Goal: Check status: Check status

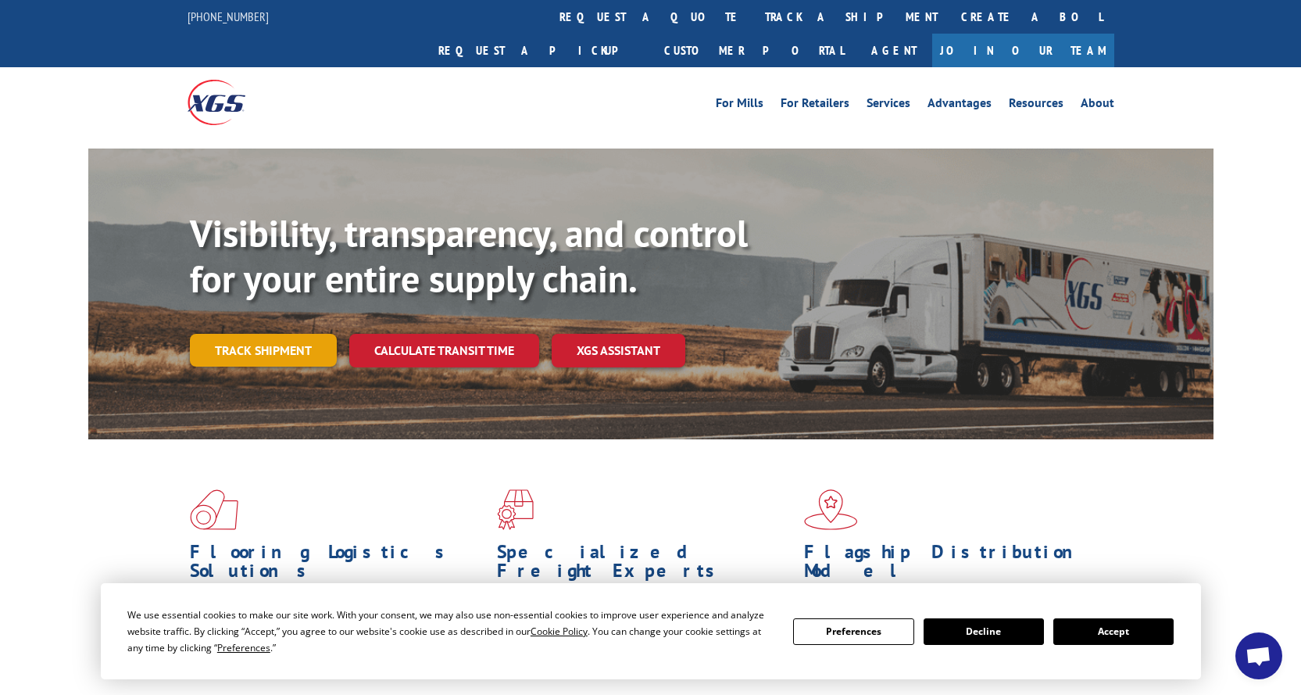
click at [221, 334] on link "Track shipment" at bounding box center [263, 350] width 147 height 33
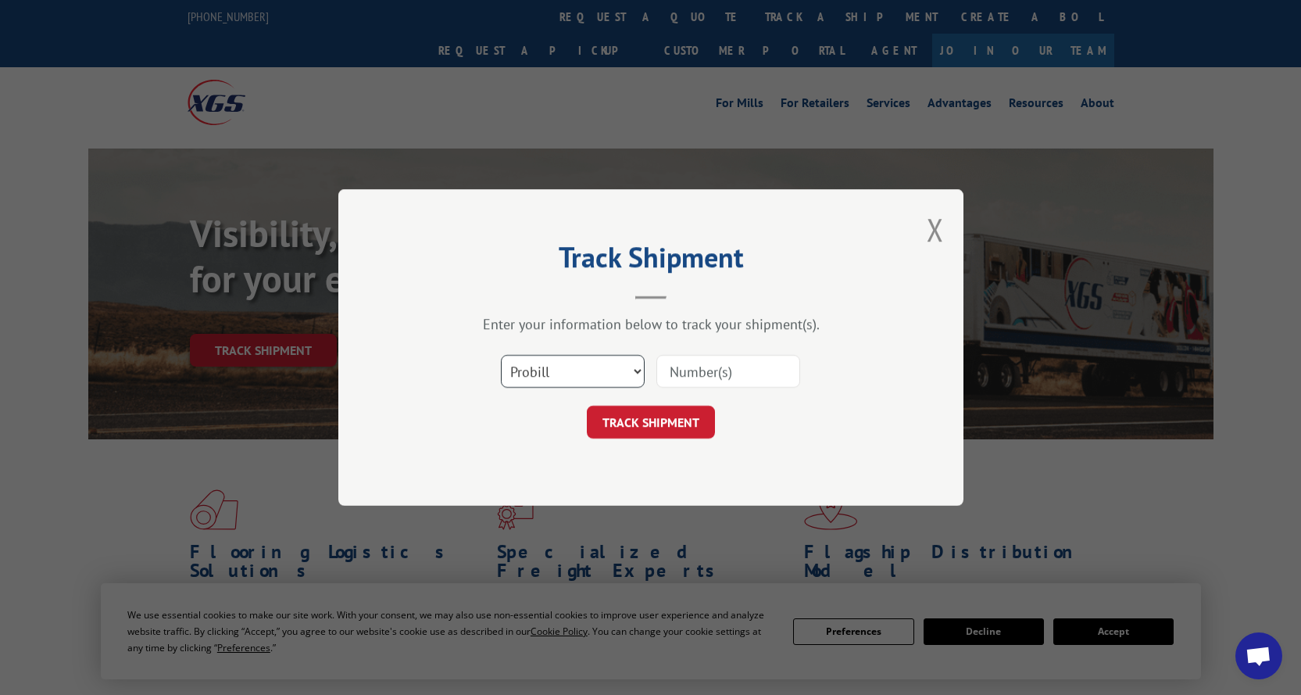
click at [641, 371] on select "Select category... Probill BOL PO" at bounding box center [573, 371] width 144 height 33
select select "bol"
click at [501, 355] on select "Select category... Probill BOL PO" at bounding box center [573, 371] width 144 height 33
click at [707, 367] on input at bounding box center [729, 371] width 144 height 33
paste input "3396995"
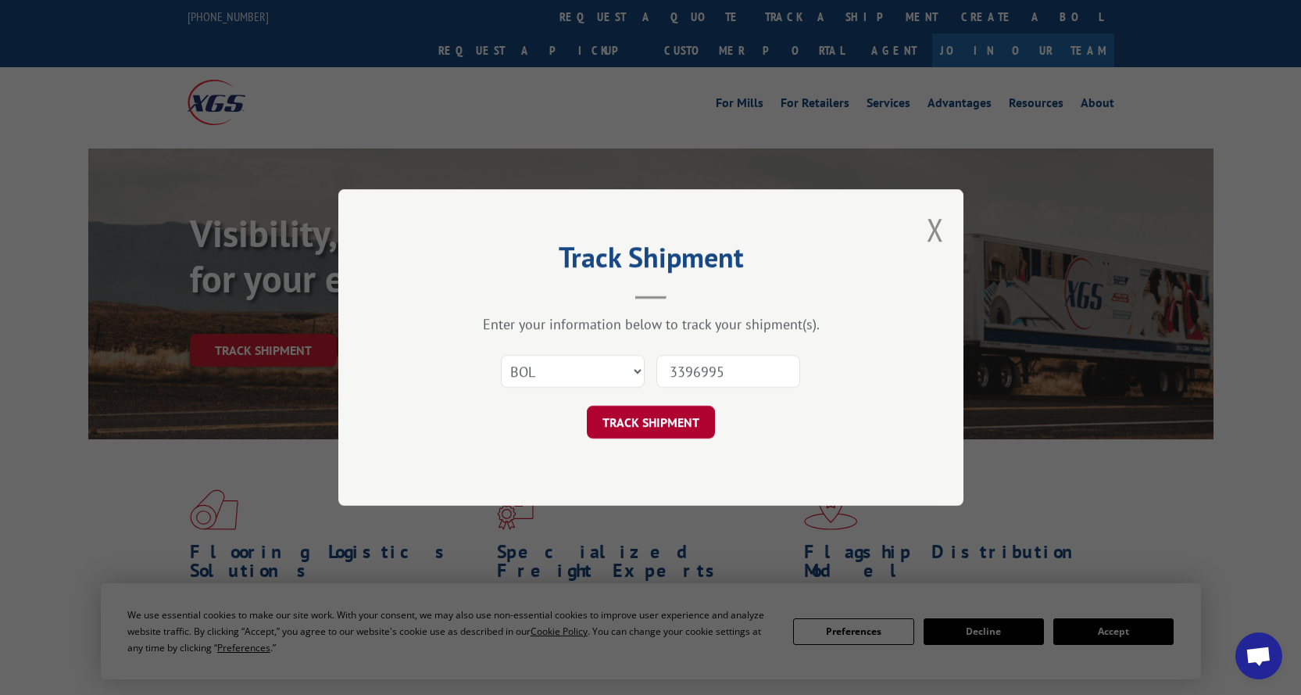
type input "3396995"
click at [633, 437] on button "TRACK SHIPMENT" at bounding box center [651, 422] width 128 height 33
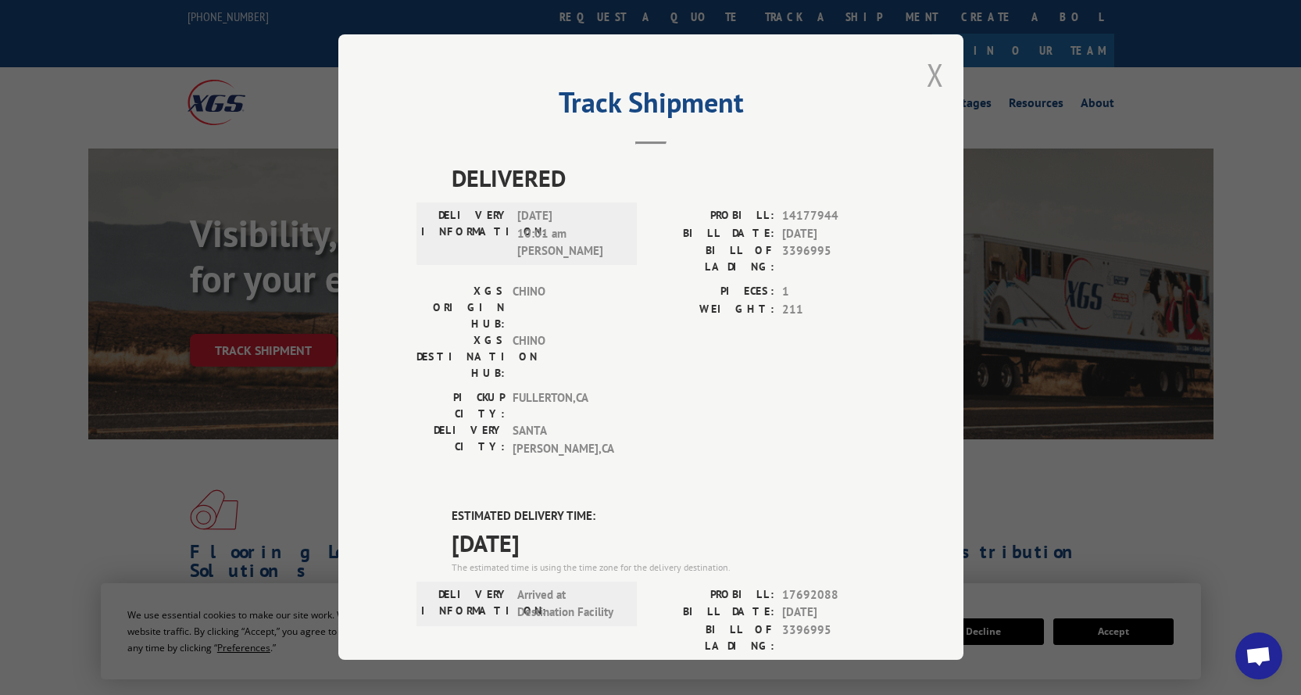
click at [933, 70] on button "Close modal" at bounding box center [935, 74] width 17 height 41
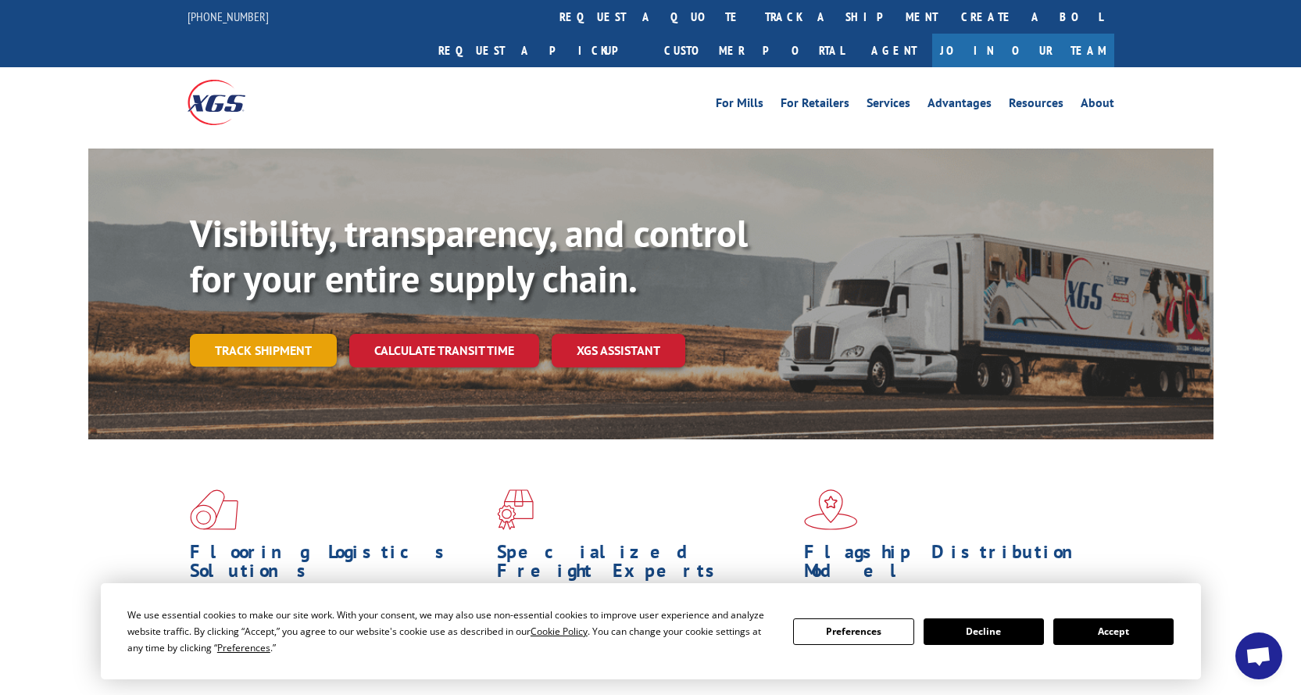
click at [294, 334] on link "Track shipment" at bounding box center [263, 350] width 147 height 33
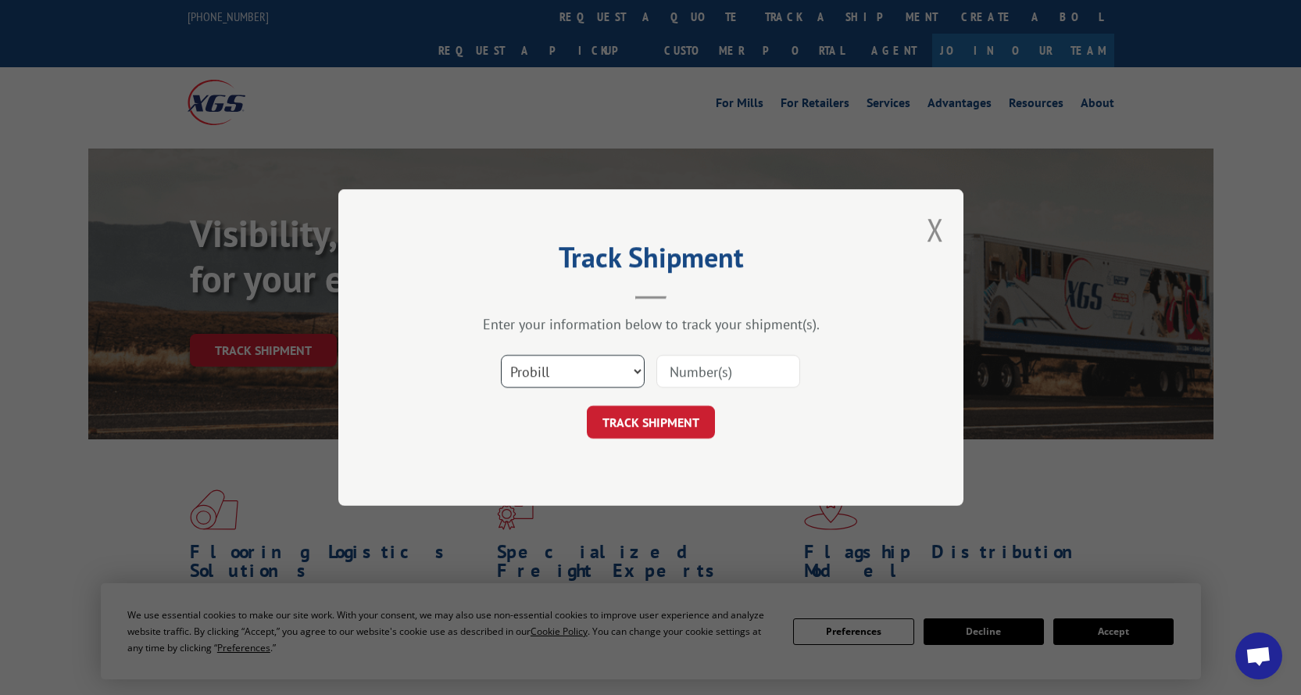
click at [585, 381] on select "Select category... Probill BOL PO" at bounding box center [573, 371] width 144 height 33
select select "bol"
click at [501, 355] on select "Select category... Probill BOL PO" at bounding box center [573, 371] width 144 height 33
click at [702, 369] on input at bounding box center [729, 371] width 144 height 33
paste input "3396995"
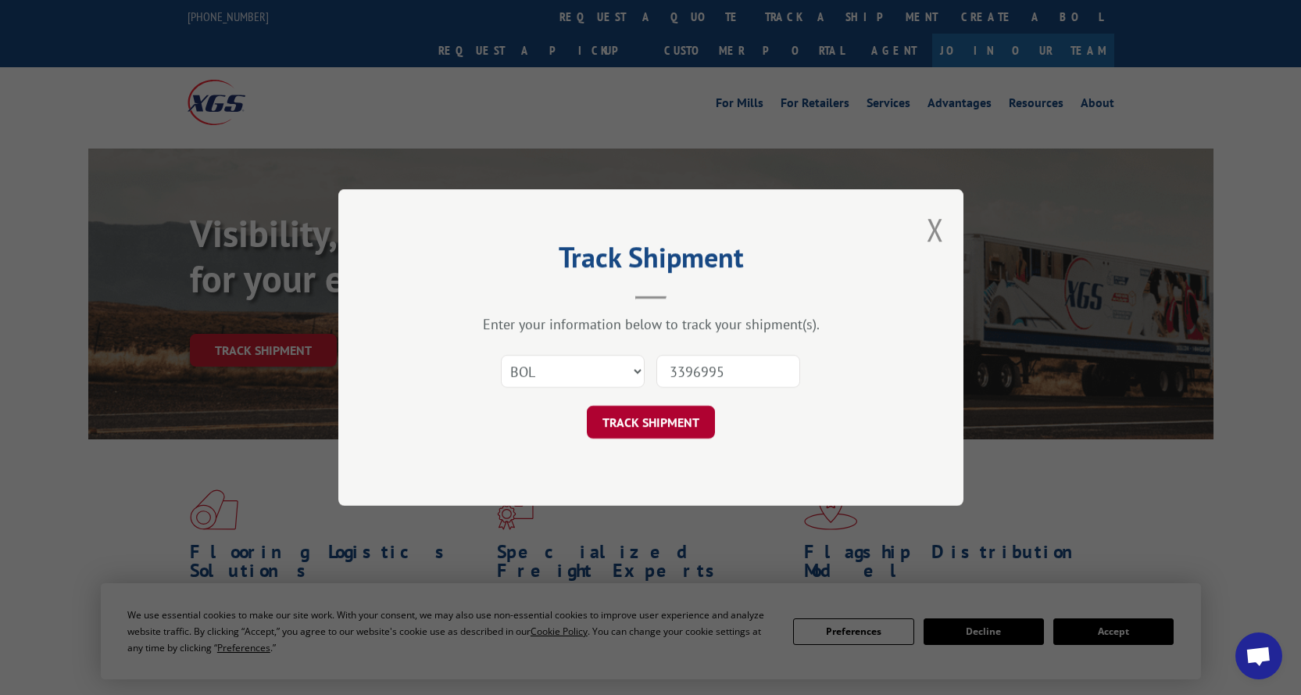
type input "3396995"
click at [689, 420] on button "TRACK SHIPMENT" at bounding box center [651, 422] width 128 height 33
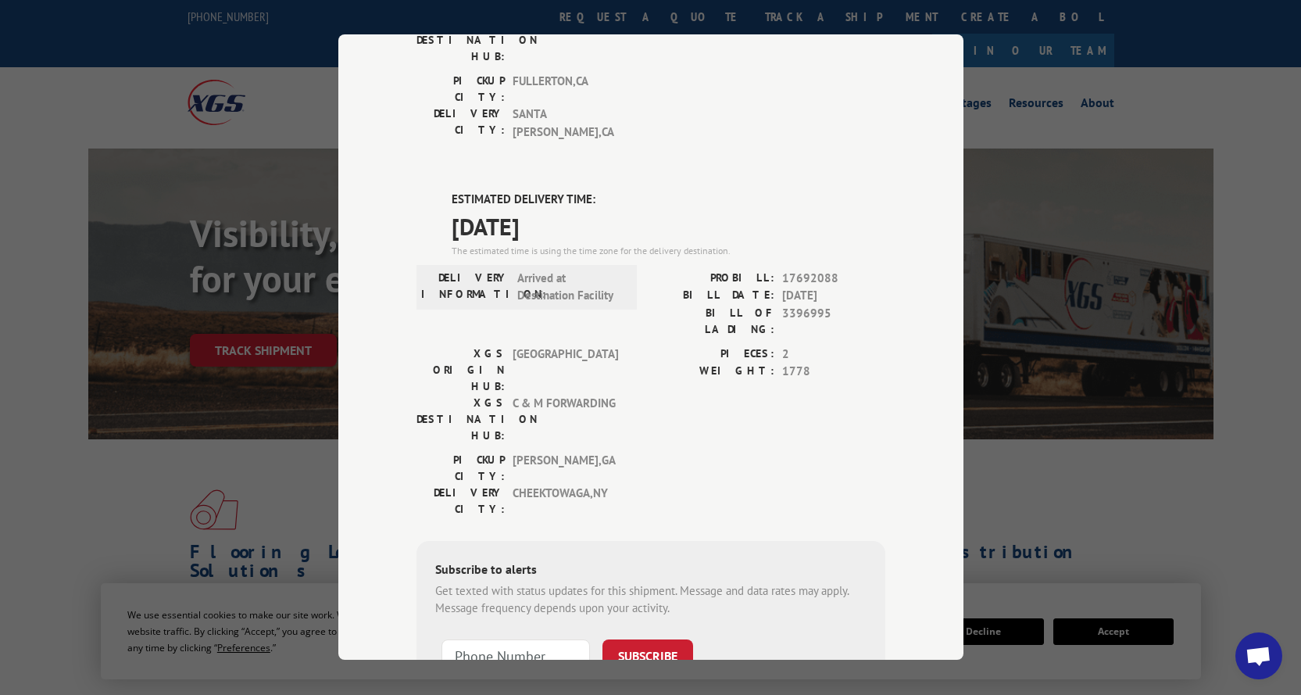
scroll to position [324, 0]
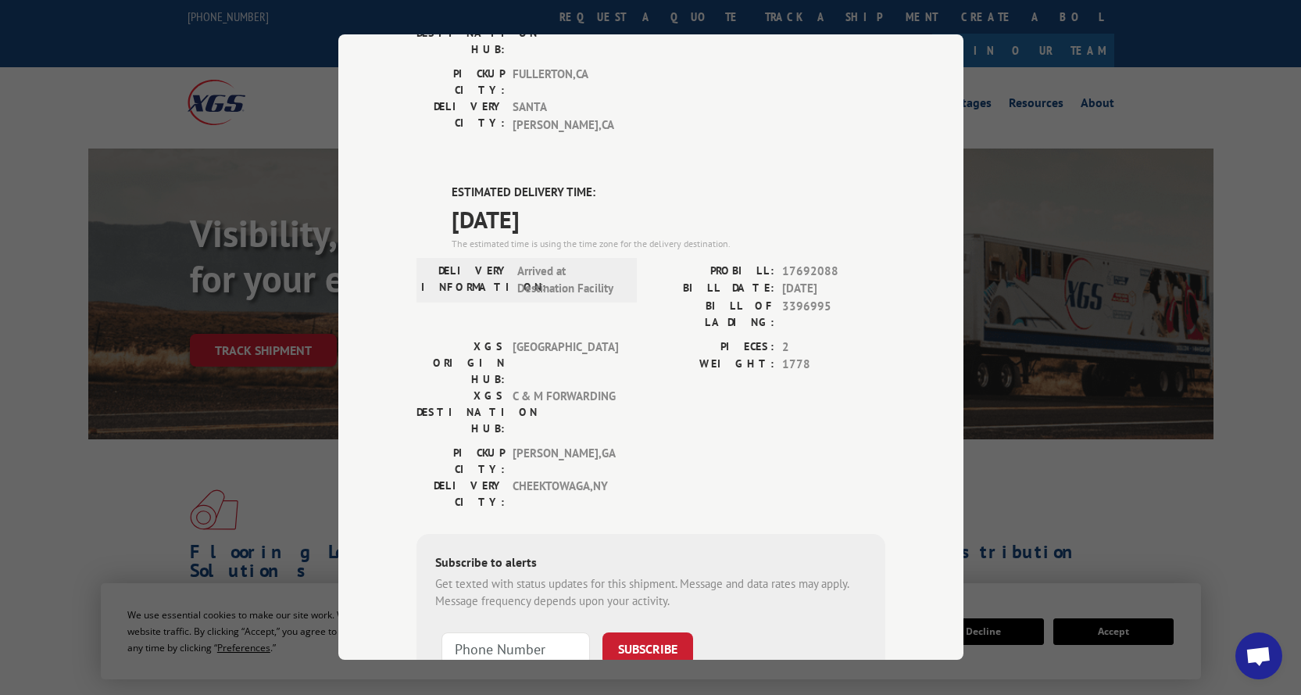
click at [453, 575] on div "Get texted with status updates for this shipment. Message and data rates may ap…" at bounding box center [650, 592] width 431 height 35
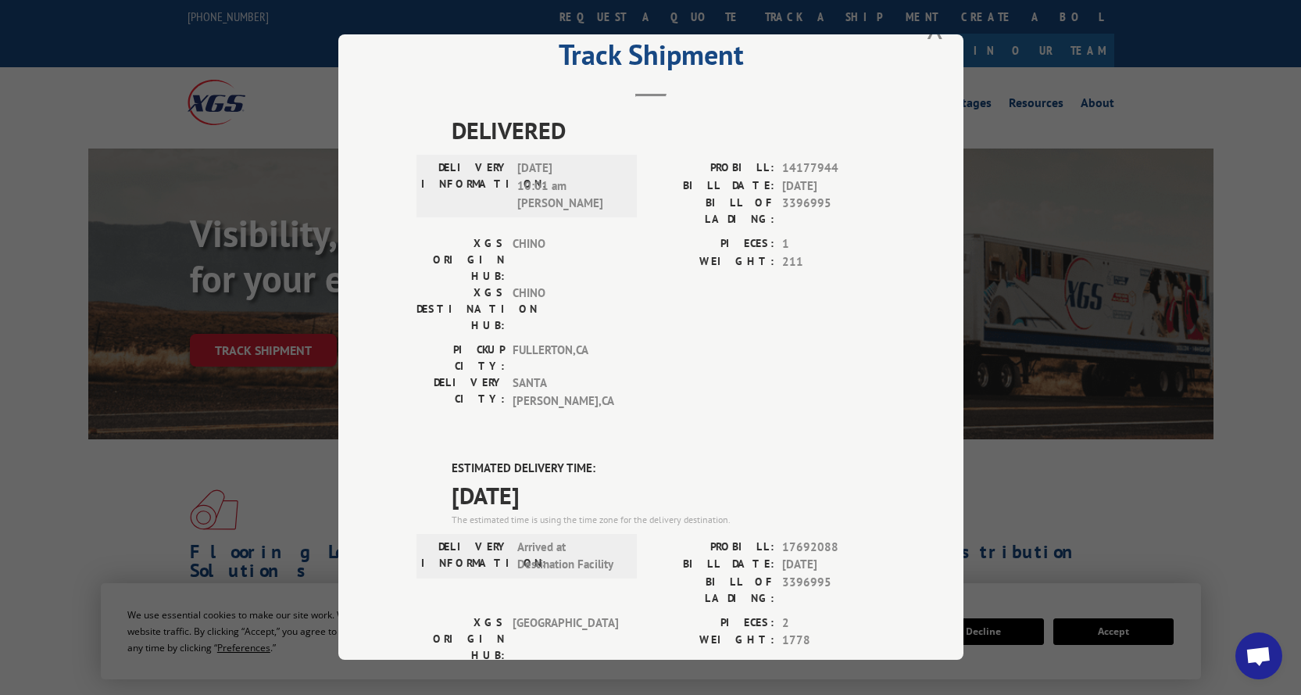
scroll to position [0, 0]
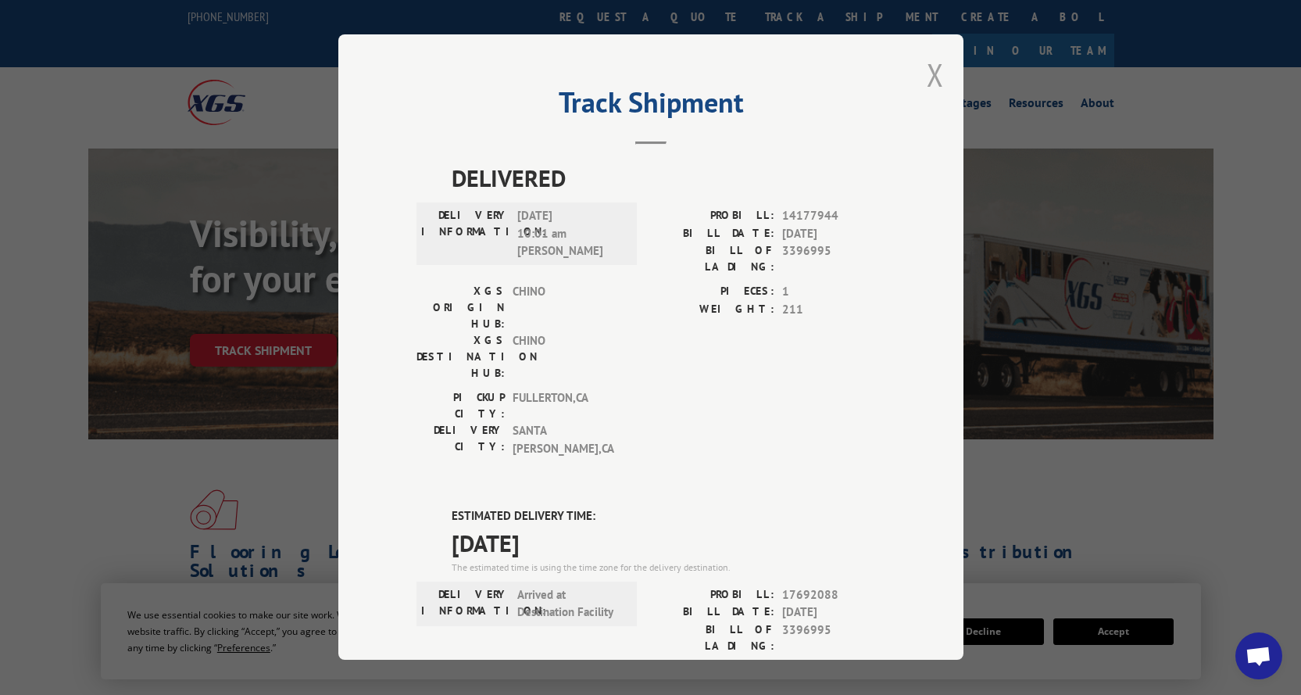
click at [929, 74] on button "Close modal" at bounding box center [935, 74] width 17 height 41
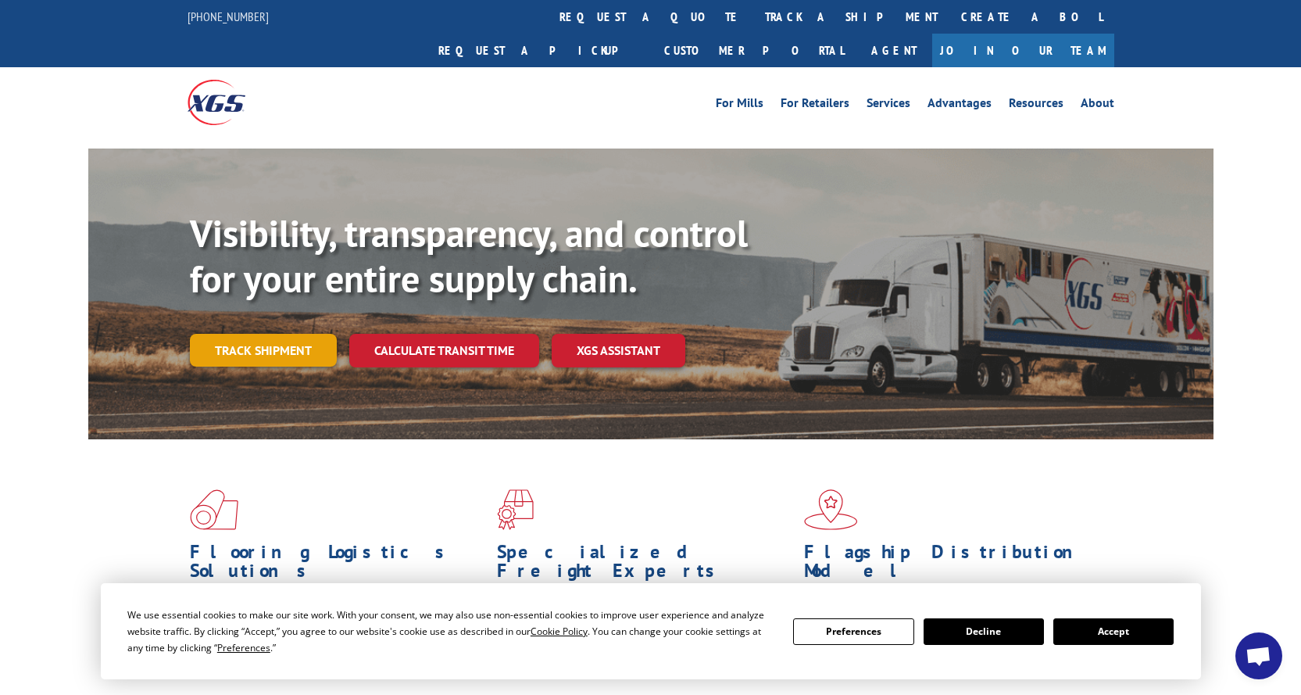
click at [267, 334] on link "Track shipment" at bounding box center [263, 350] width 147 height 33
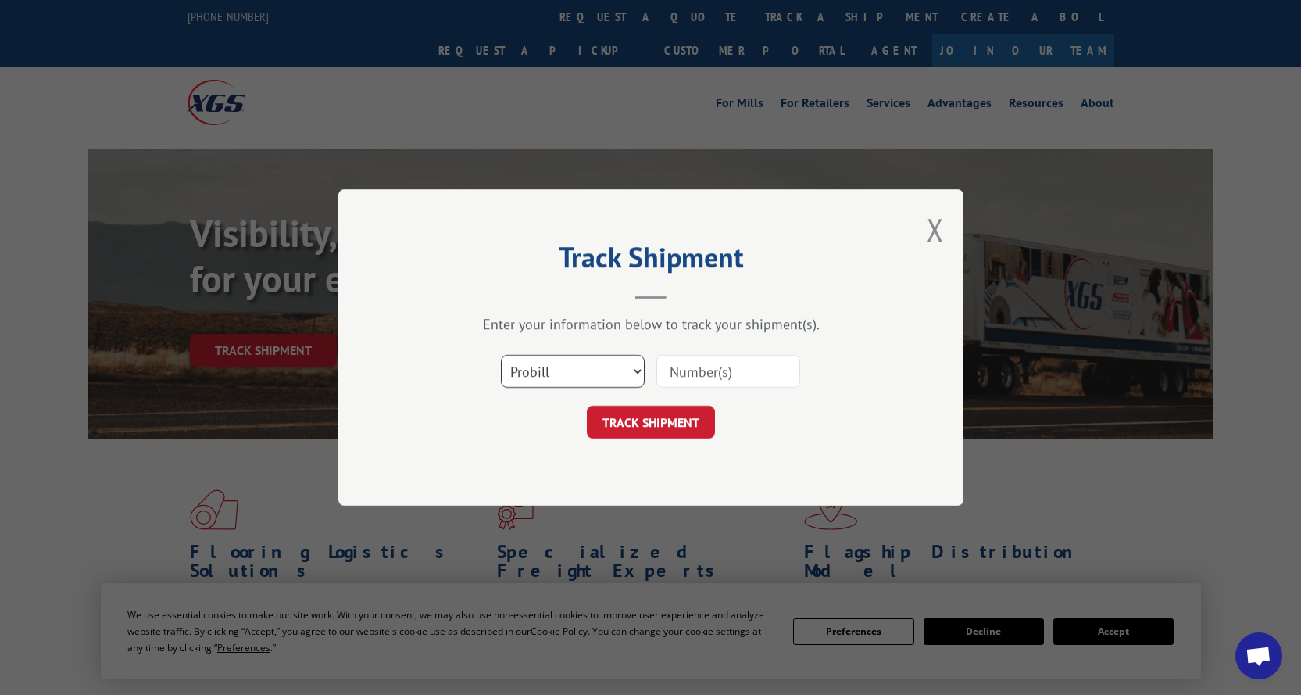
click at [639, 380] on select "Select category... Probill BOL PO" at bounding box center [573, 371] width 144 height 33
select select "bol"
click at [501, 355] on select "Select category... Probill BOL PO" at bounding box center [573, 371] width 144 height 33
click at [688, 375] on input at bounding box center [729, 371] width 144 height 33
type input "3397704"
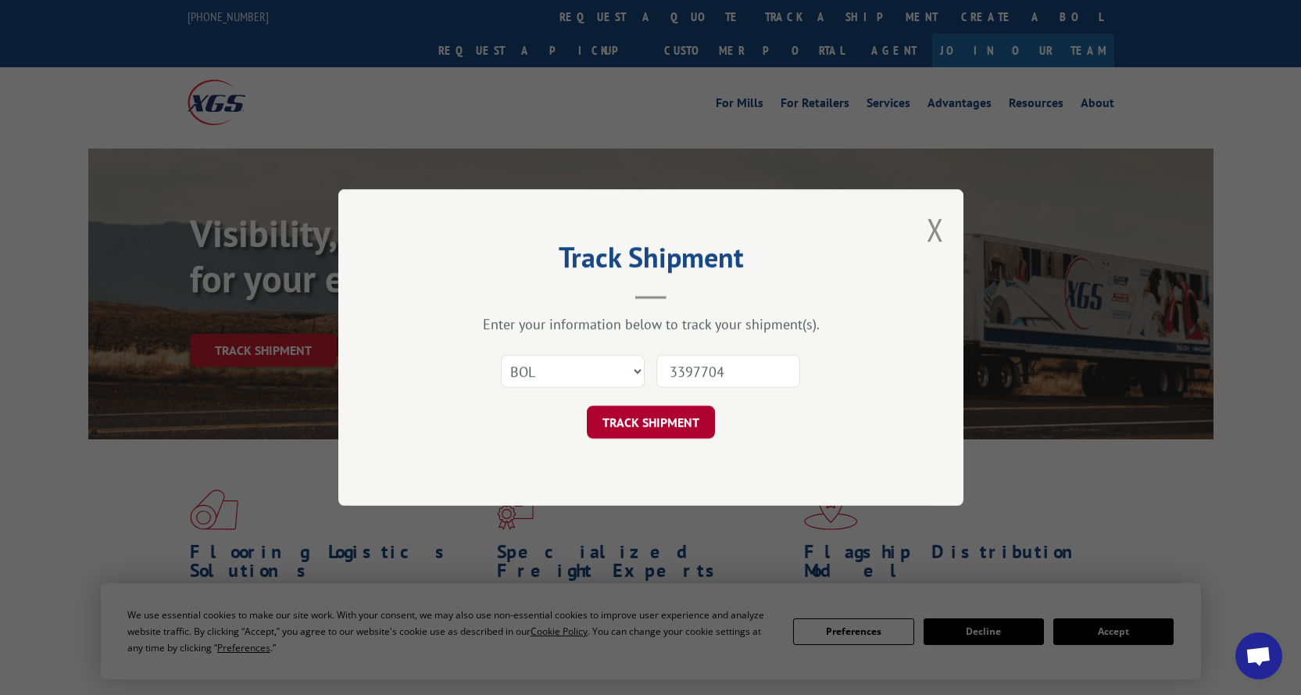
click at [689, 421] on button "TRACK SHIPMENT" at bounding box center [651, 422] width 128 height 33
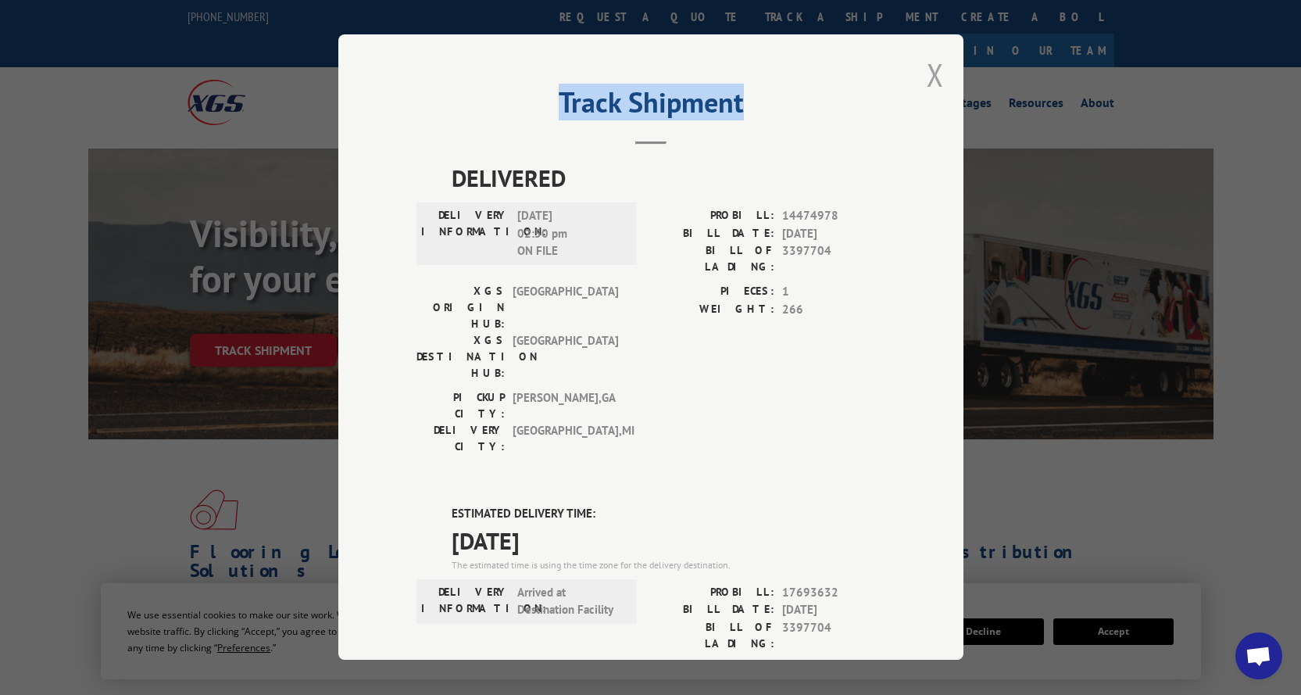
drag, startPoint x: 928, startPoint y: 75, endPoint x: 935, endPoint y: 79, distance: 8.0
click at [935, 79] on div "Track Shipment DELIVERED DELIVERY INFORMATION: [DATE] 02:50 pm ON FILE PROBILL:…" at bounding box center [650, 346] width 625 height 625
click at [935, 79] on button "Close modal" at bounding box center [935, 74] width 17 height 41
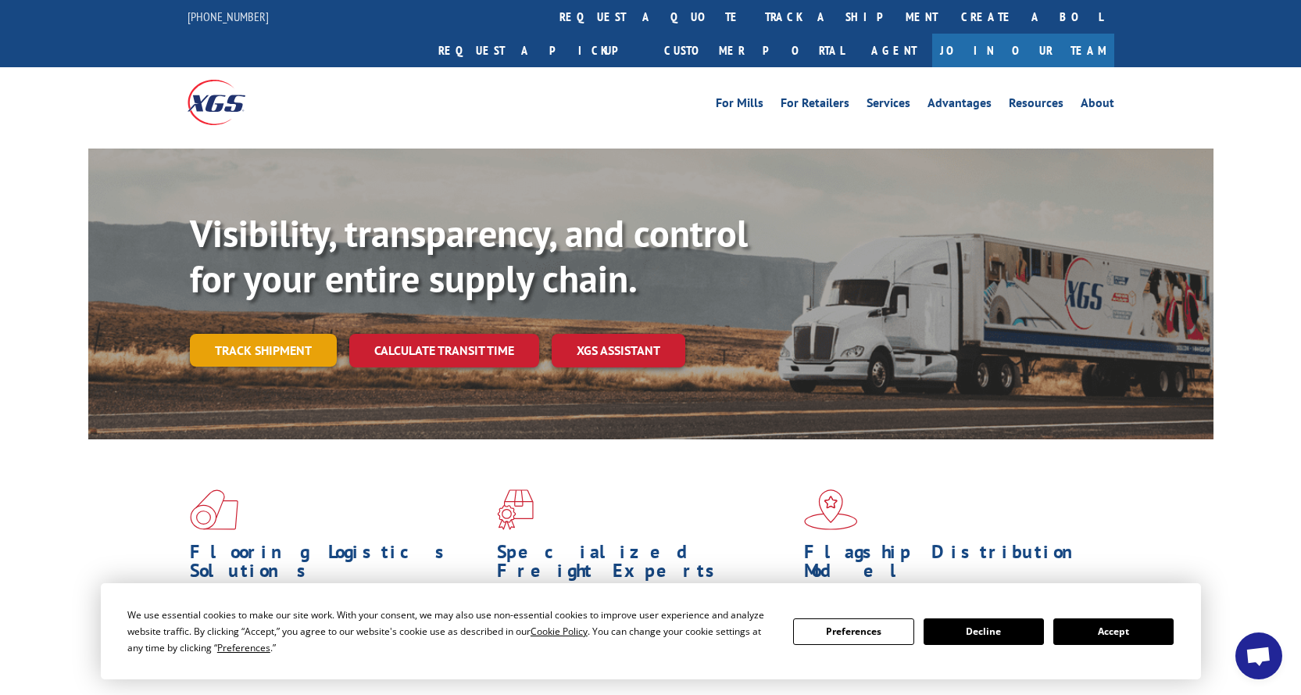
click at [242, 334] on link "Track shipment" at bounding box center [263, 350] width 147 height 33
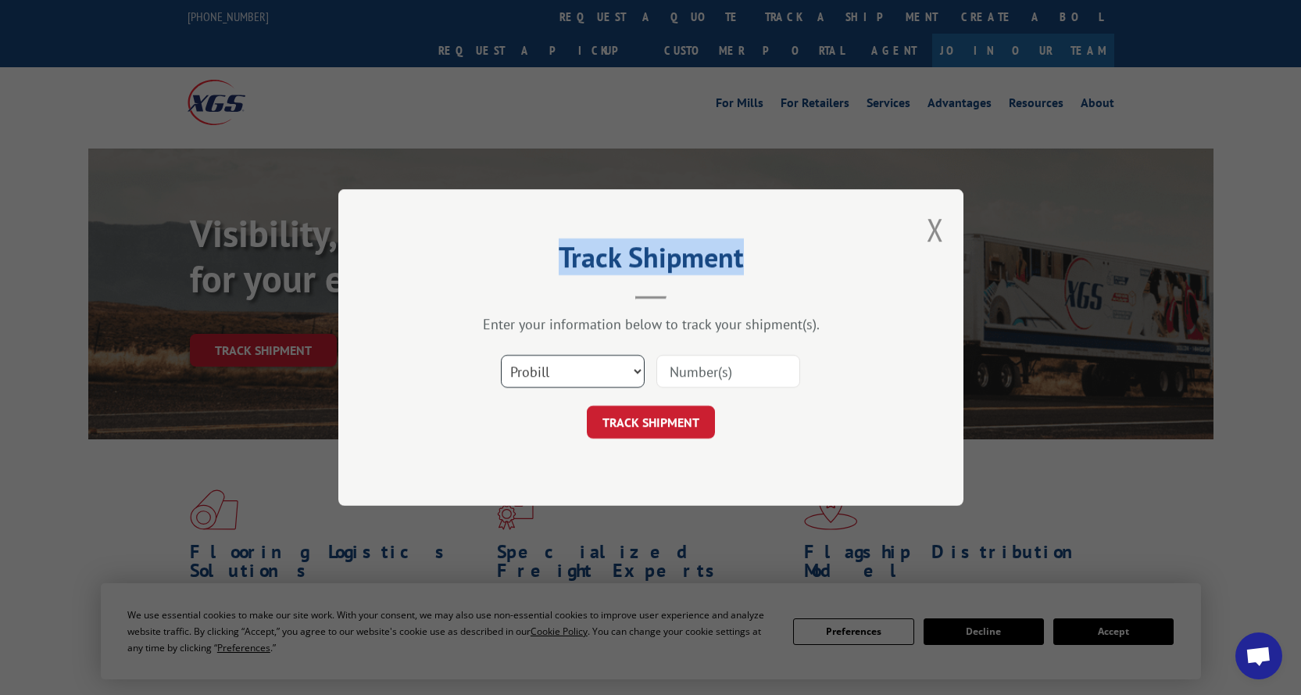
click at [571, 375] on select "Select category... Probill BOL PO" at bounding box center [573, 371] width 144 height 33
select select "bol"
click at [501, 355] on select "Select category... Probill BOL PO" at bounding box center [573, 371] width 144 height 33
click at [686, 376] on input at bounding box center [729, 371] width 144 height 33
paste input "646964"
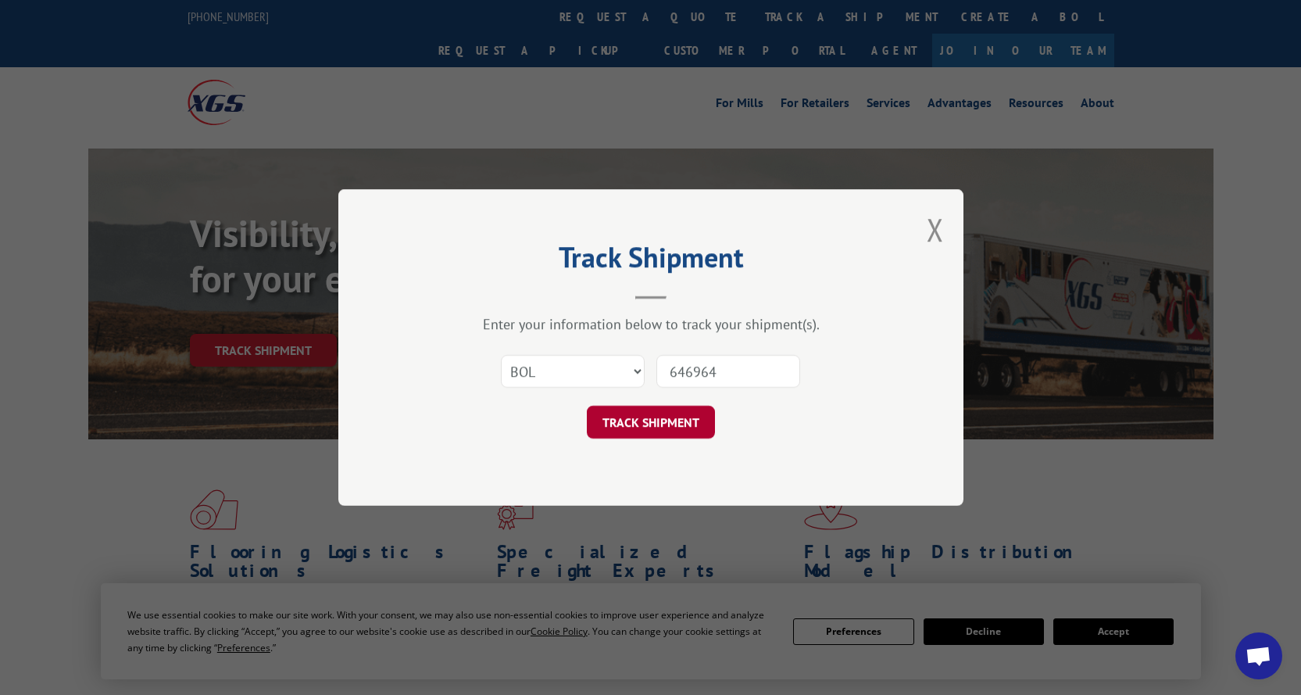
type input "646964"
click at [674, 416] on button "TRACK SHIPMENT" at bounding box center [651, 422] width 128 height 33
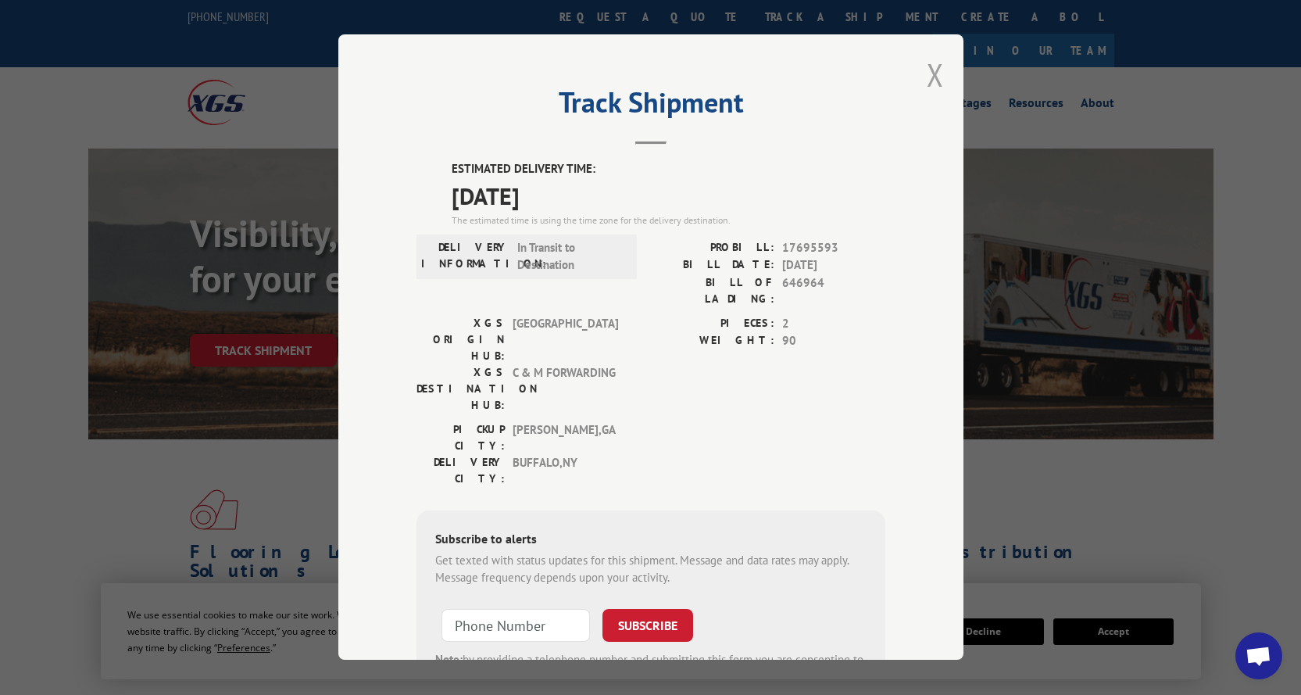
click at [931, 81] on button "Close modal" at bounding box center [935, 74] width 17 height 41
